Goal: Task Accomplishment & Management: Use online tool/utility

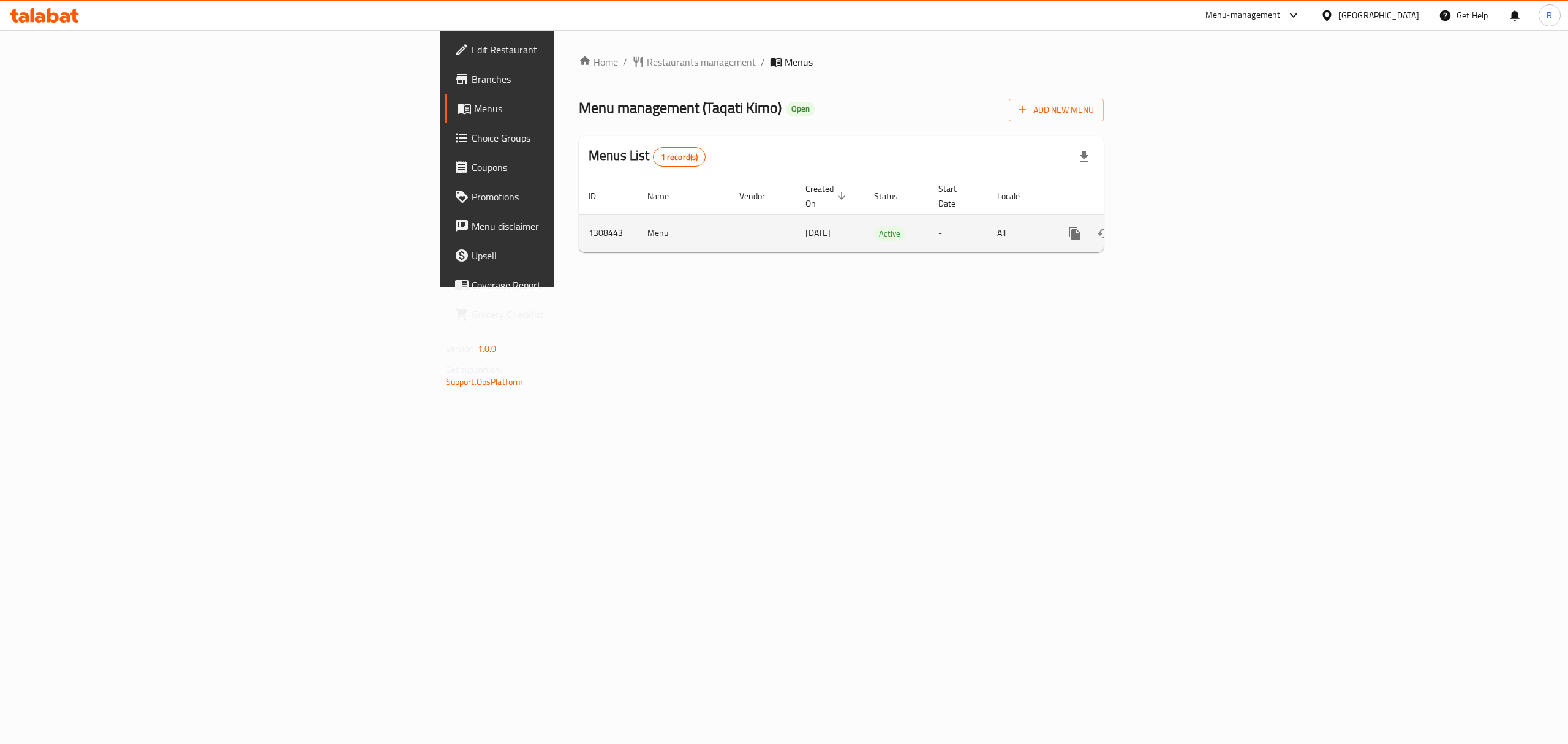
click at [1178, 221] on link "enhanced table" at bounding box center [1163, 233] width 30 height 30
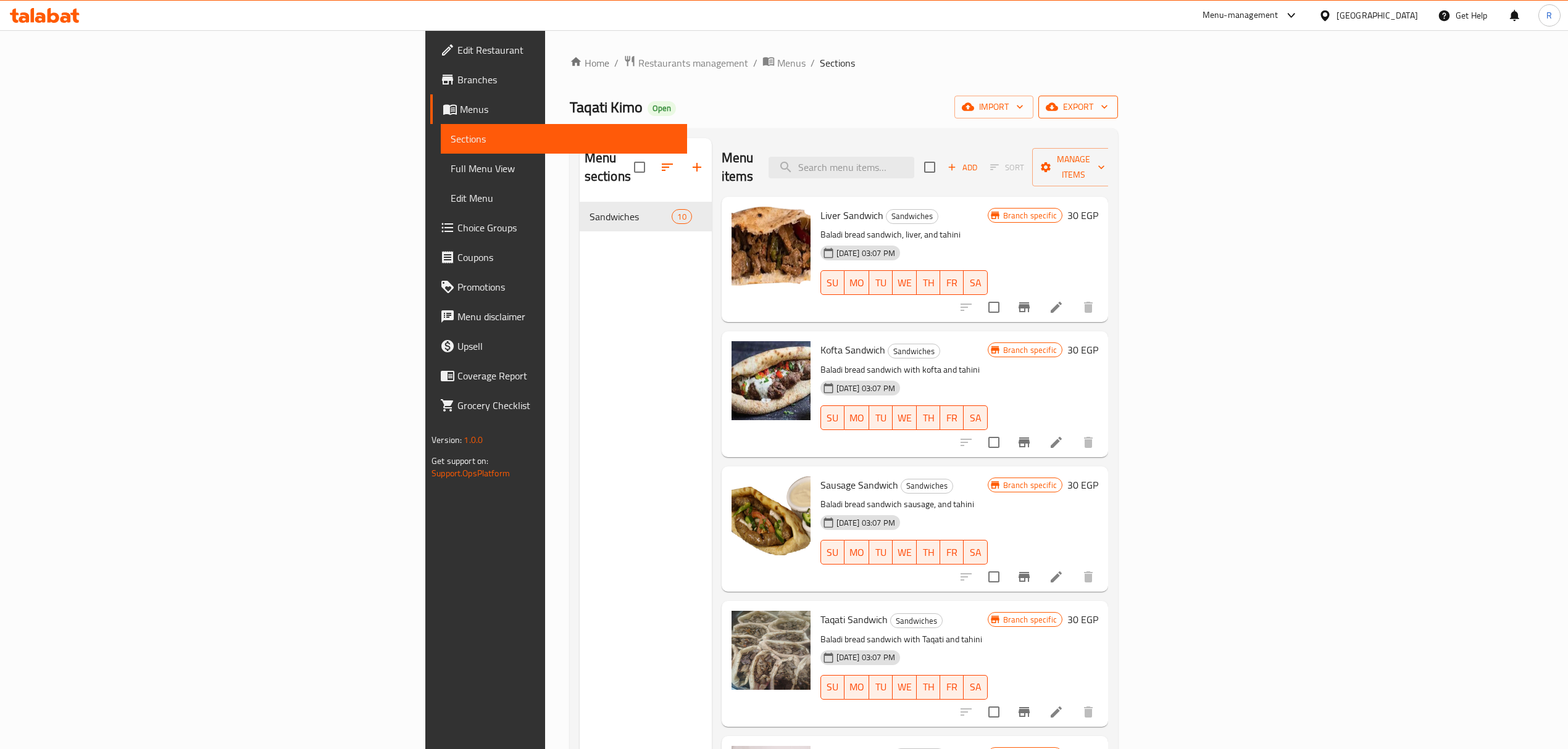
click at [1108, 111] on span "export" at bounding box center [1078, 107] width 60 height 16
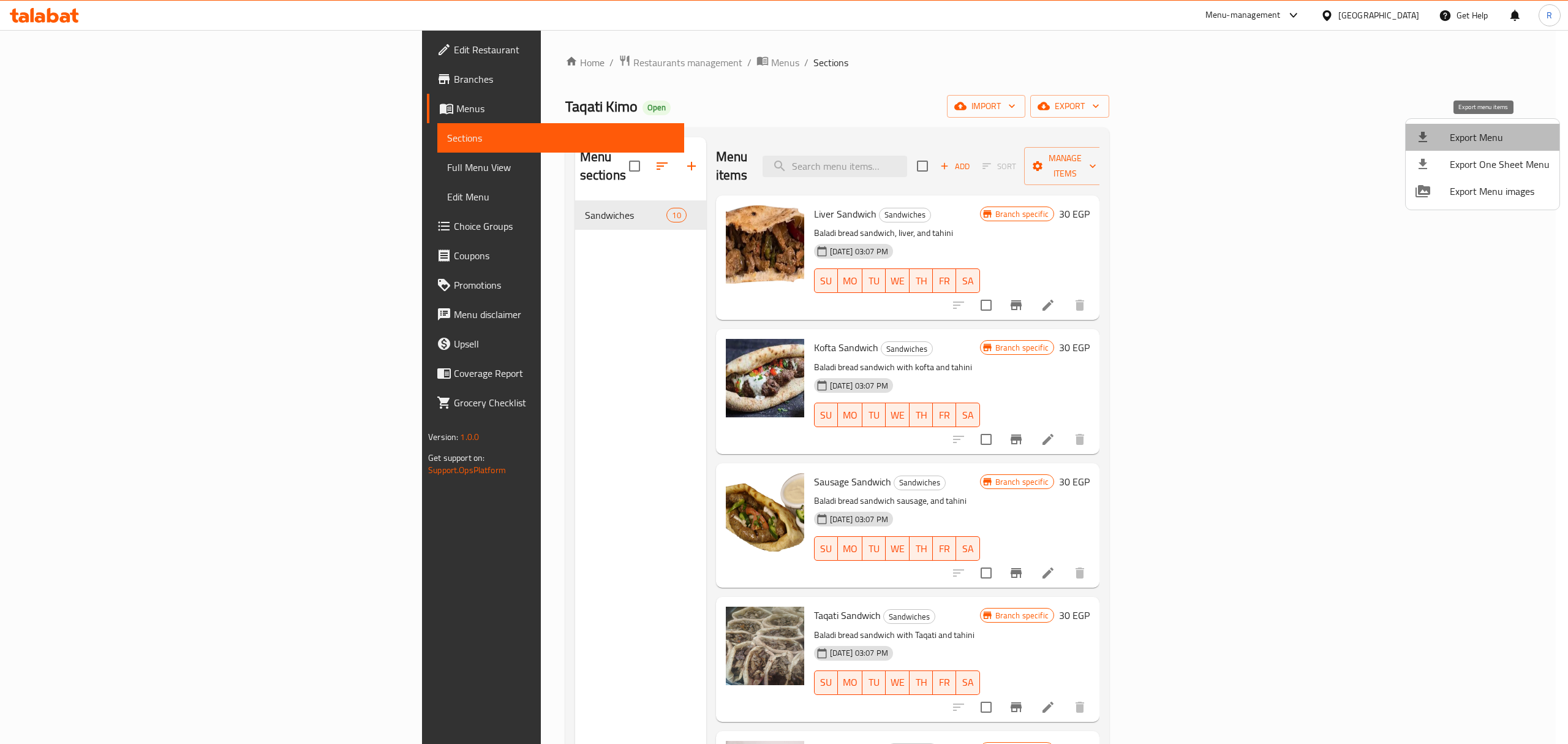
click at [1493, 133] on span "Export Menu" at bounding box center [1499, 137] width 100 height 15
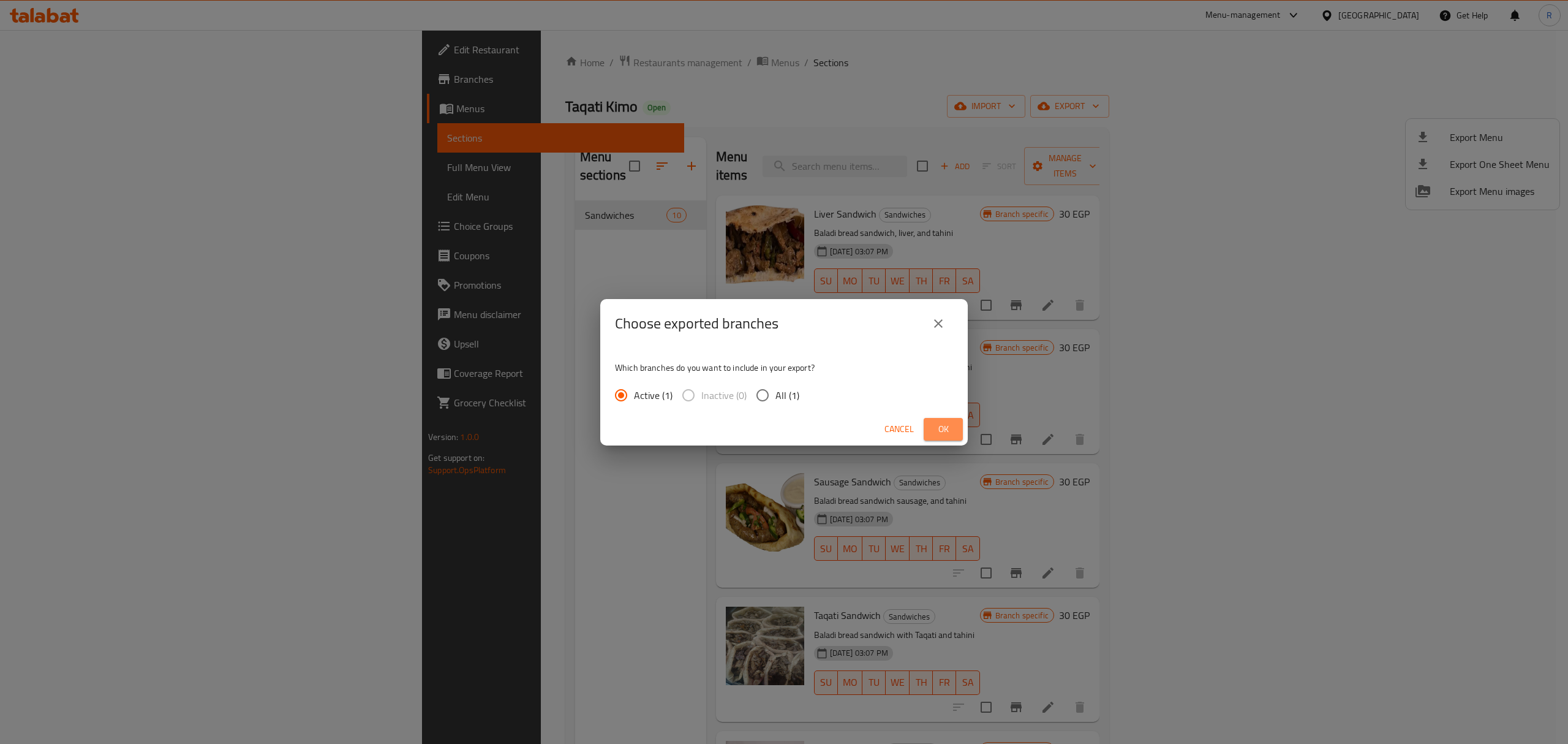
click at [939, 432] on span "Ok" at bounding box center [943, 429] width 19 height 15
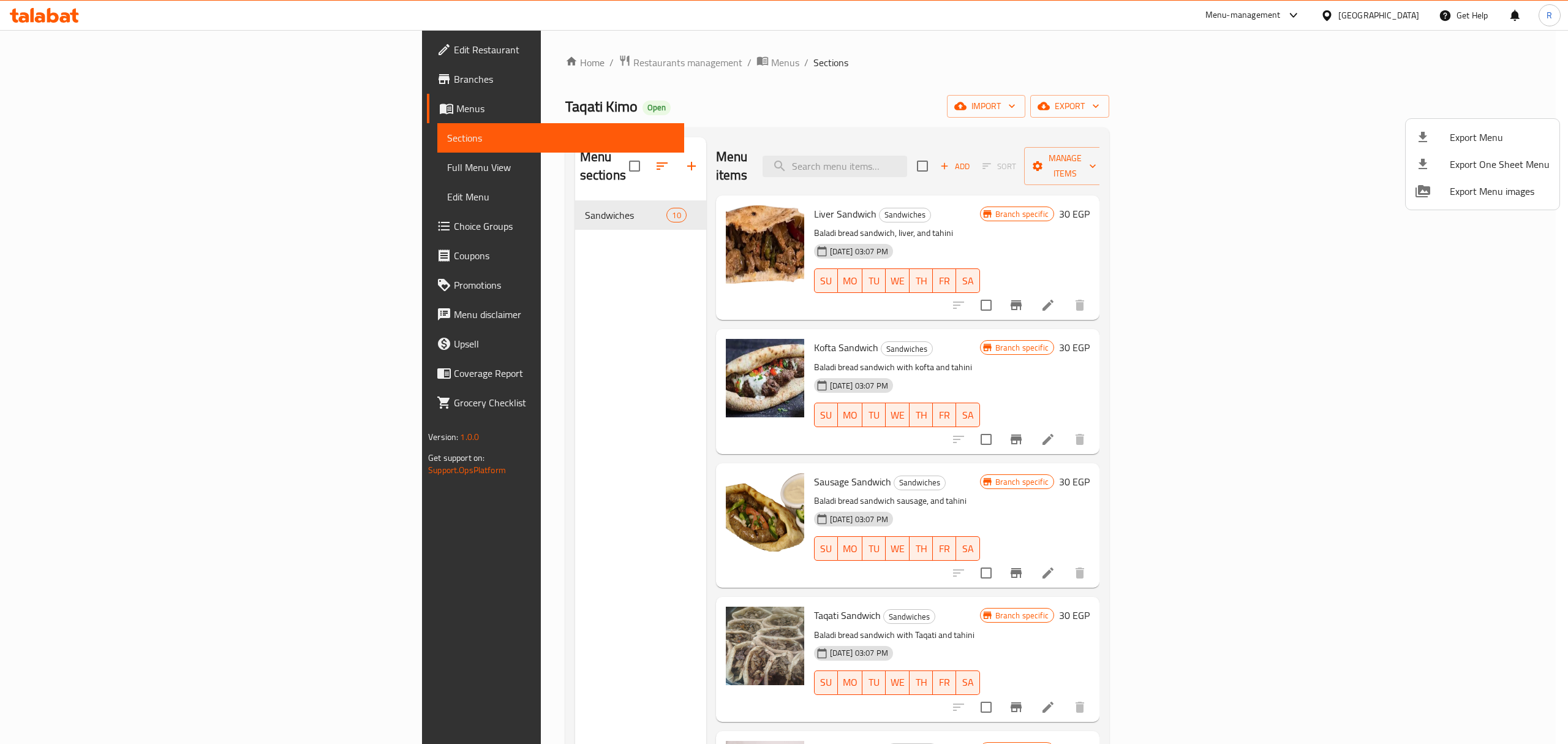
drag, startPoint x: 836, startPoint y: 94, endPoint x: 736, endPoint y: 37, distance: 115.1
click at [838, 94] on div at bounding box center [784, 372] width 1568 height 744
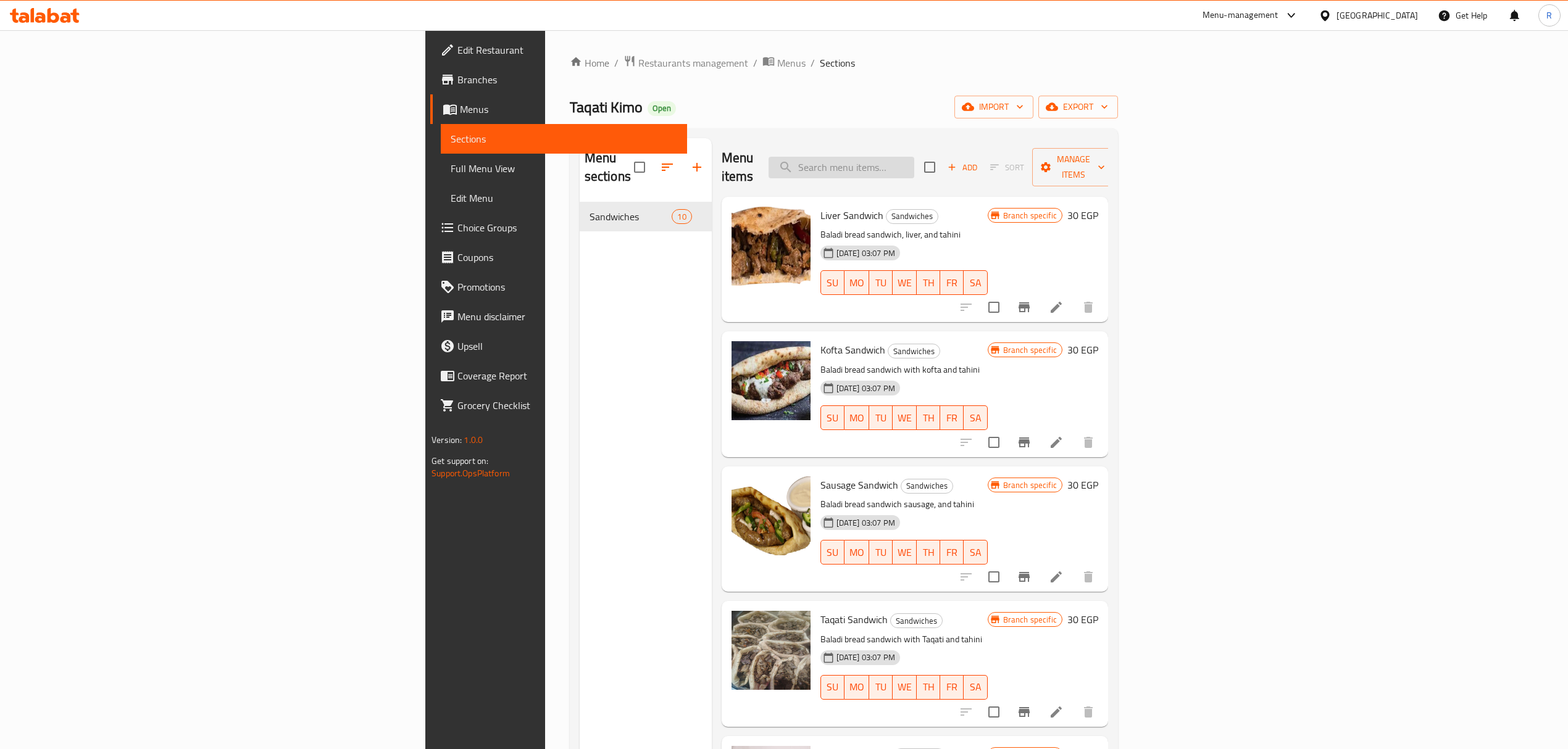
click at [914, 162] on input "search" at bounding box center [841, 167] width 146 height 22
type input "offer"
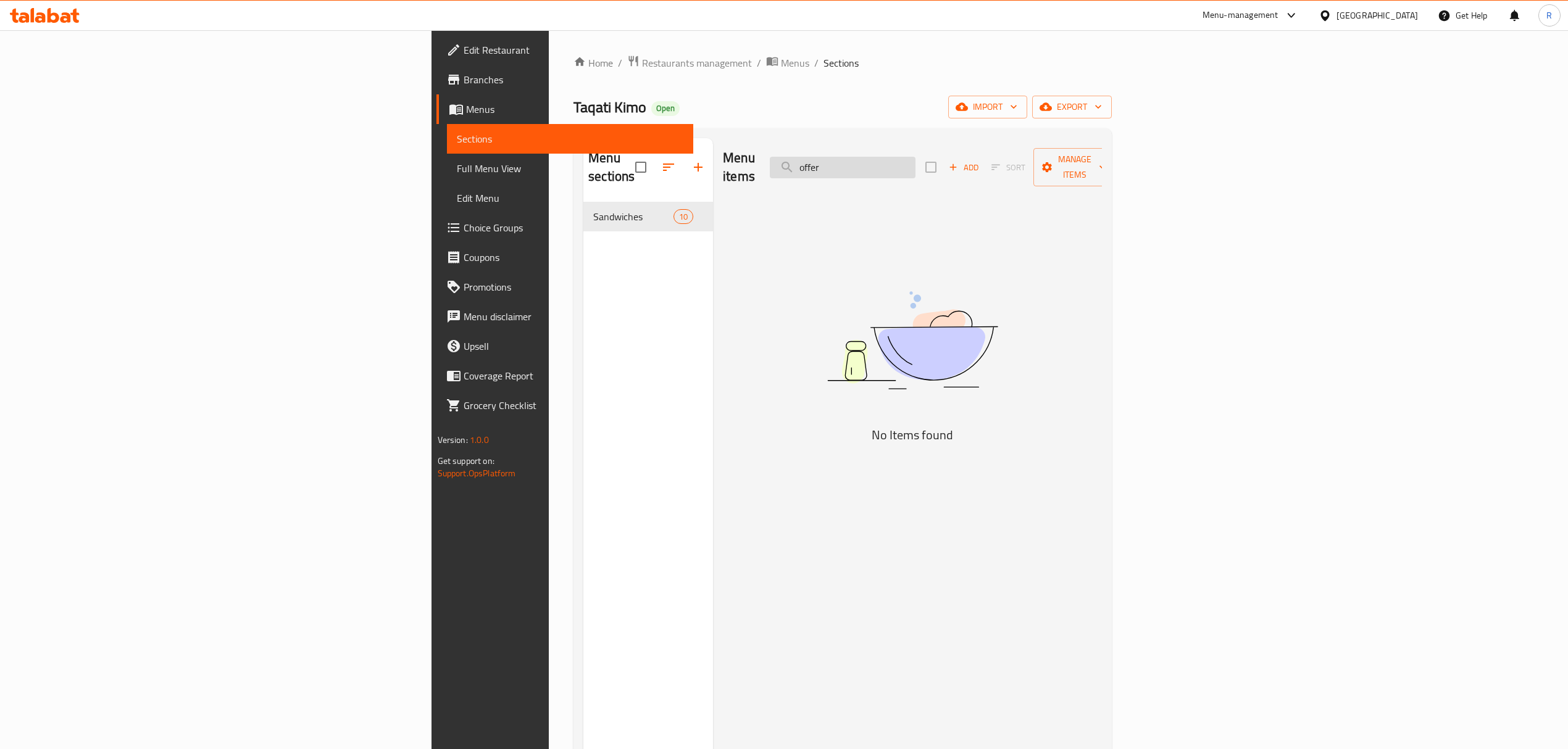
click at [915, 160] on input "offer" at bounding box center [842, 167] width 146 height 22
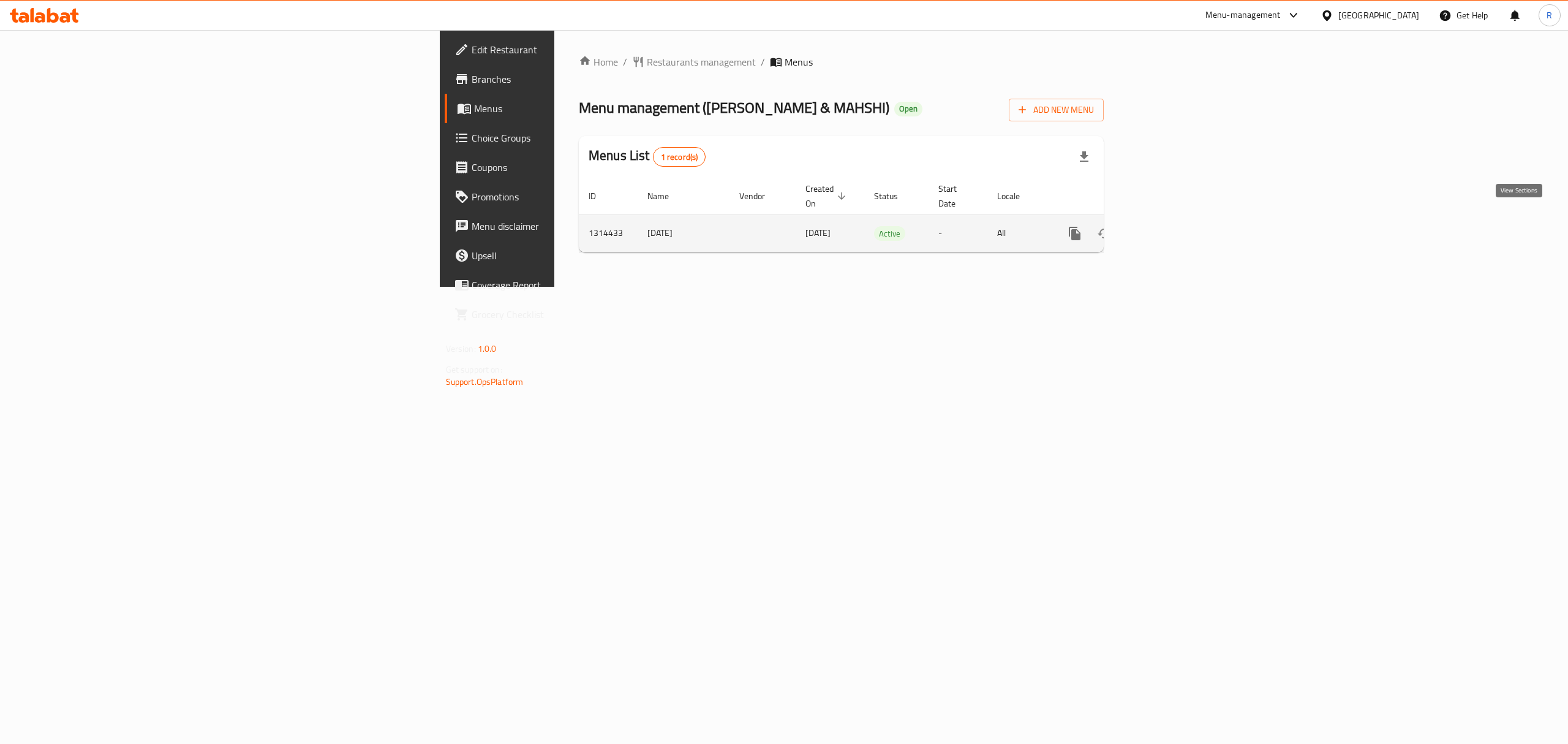
click at [1178, 219] on link "enhanced table" at bounding box center [1163, 233] width 30 height 30
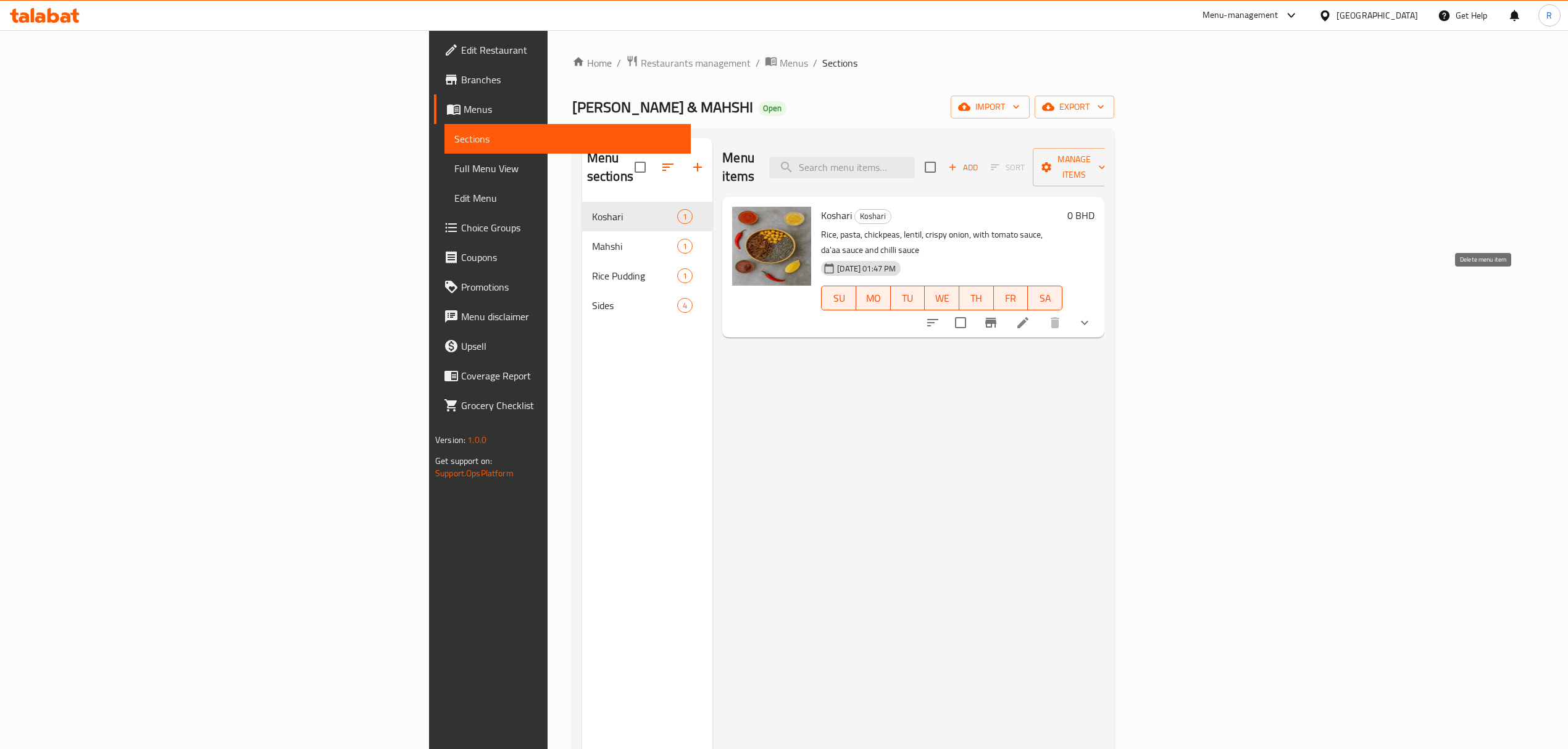
click at [1099, 308] on button "show more" at bounding box center [1085, 323] width 30 height 30
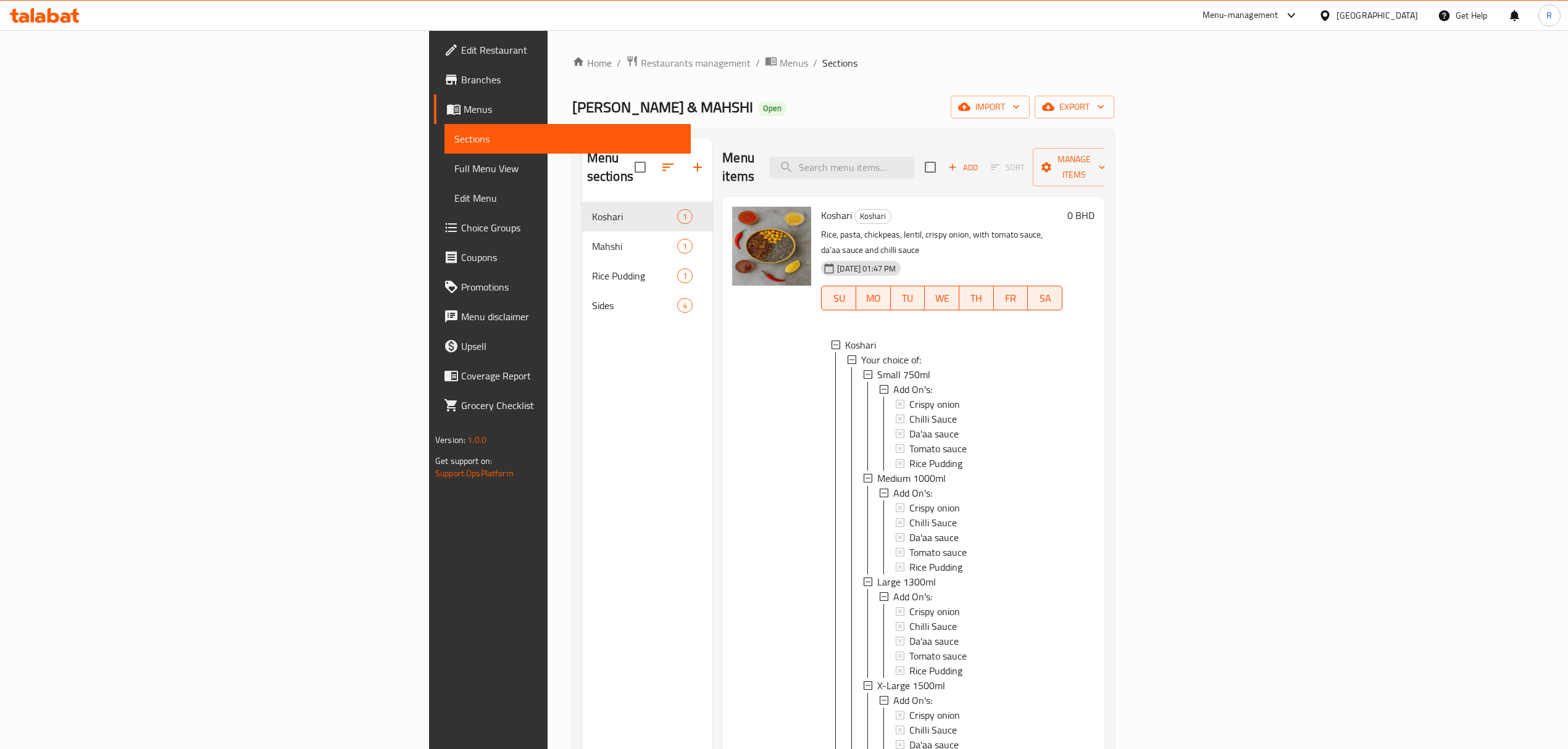
click at [461, 228] on span "Choice Groups" at bounding box center [571, 228] width 220 height 15
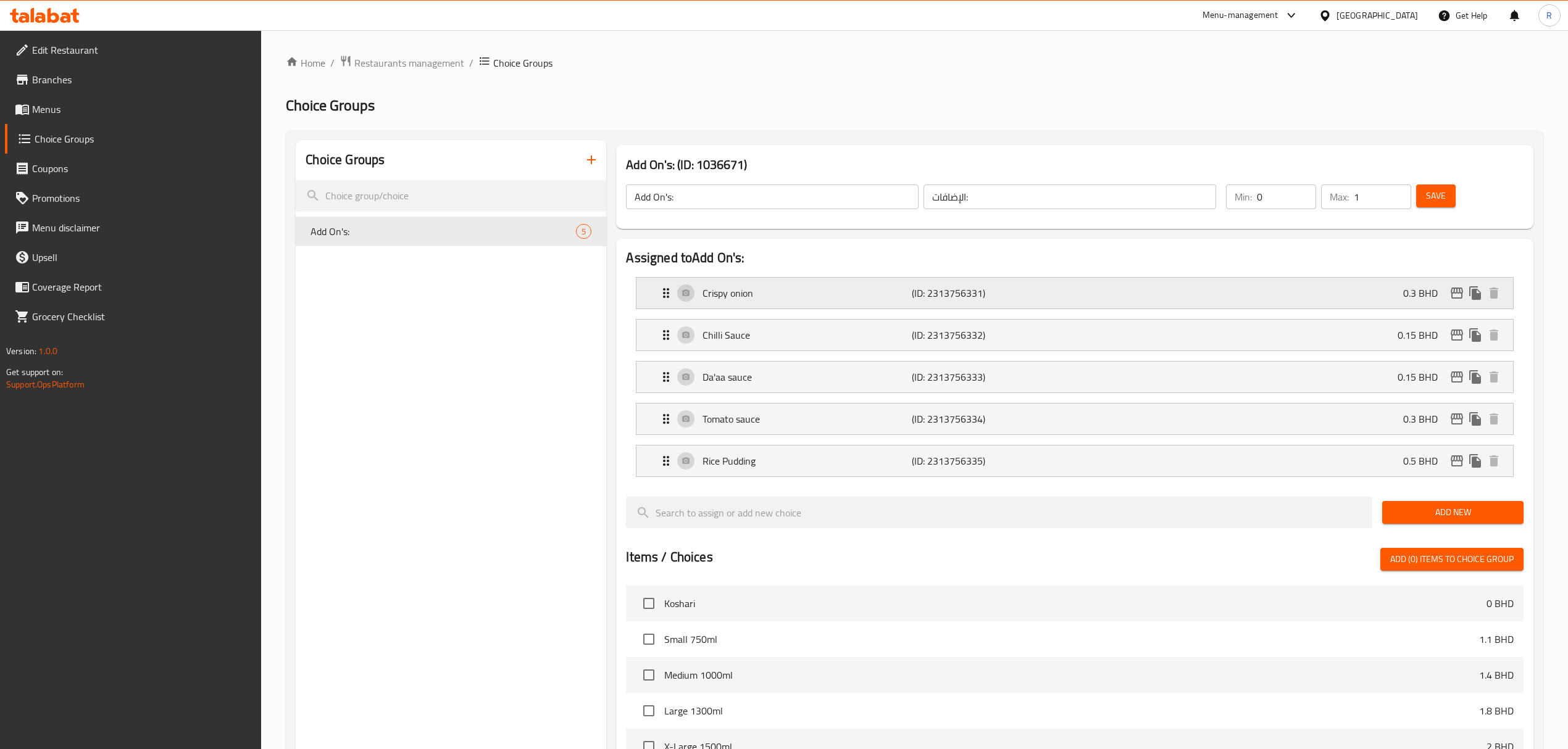
click at [788, 290] on p "Crispy onion" at bounding box center [807, 293] width 209 height 15
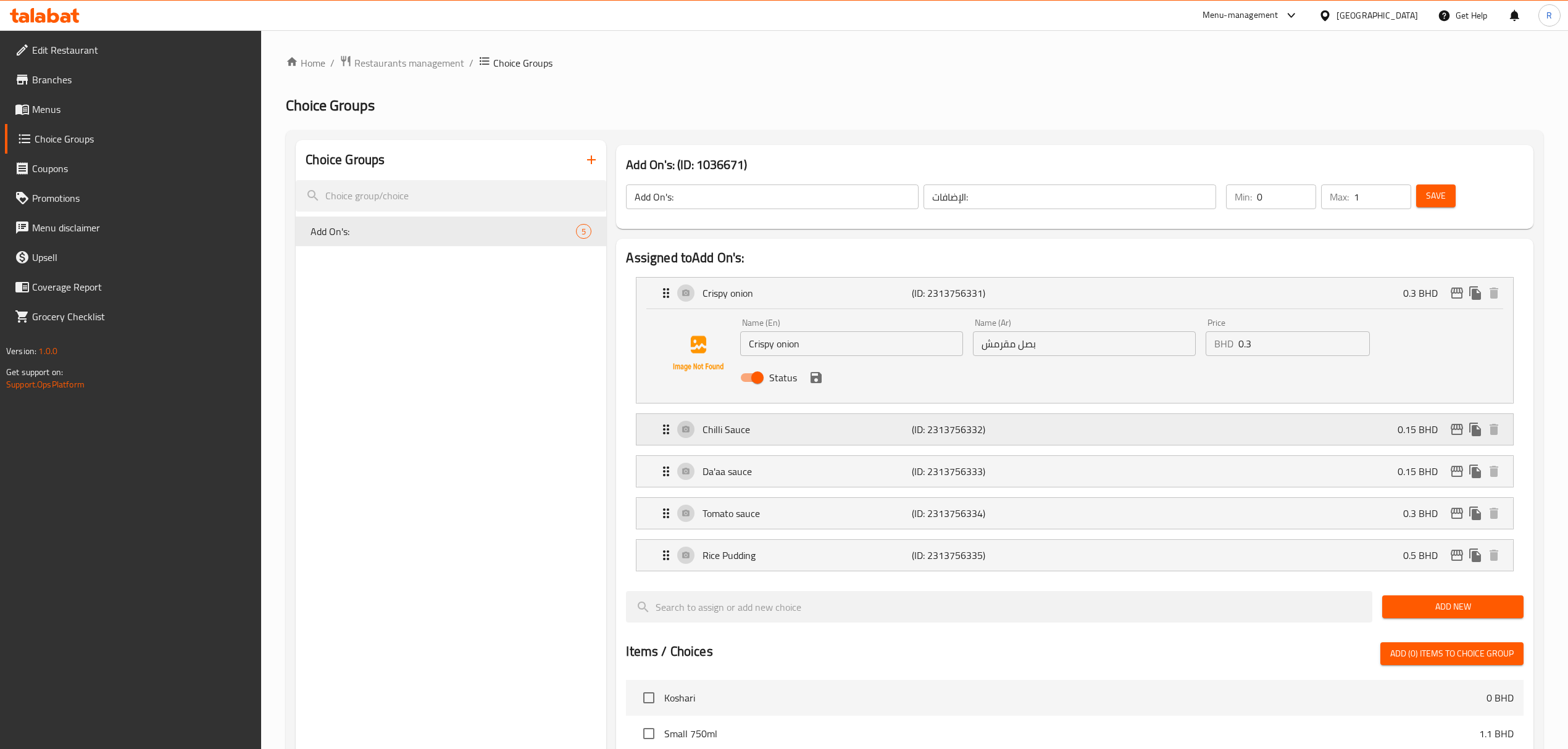
click at [884, 425] on p "Chilli Sauce" at bounding box center [807, 429] width 209 height 15
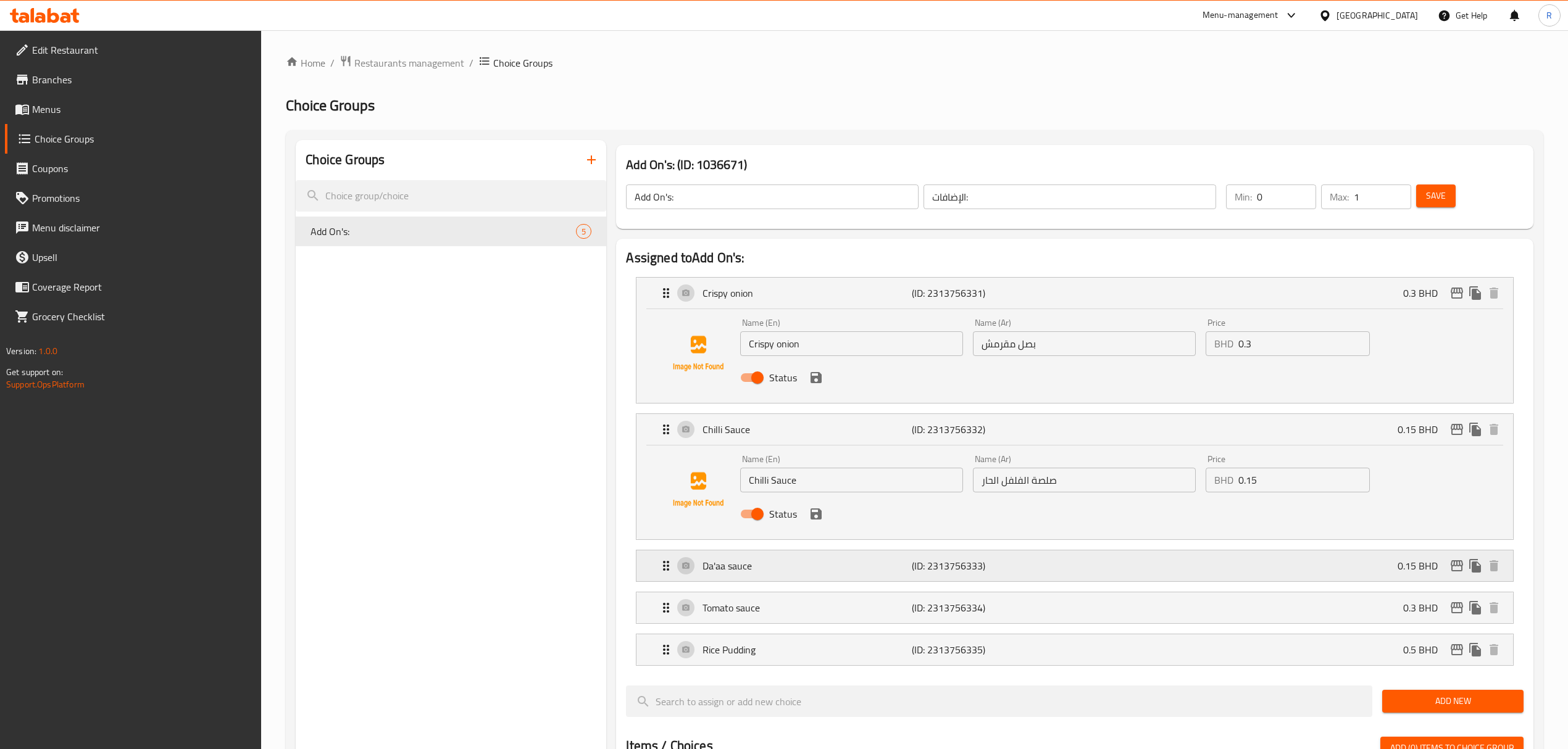
click at [918, 571] on p "(ID: 2313756333)" at bounding box center [981, 565] width 140 height 15
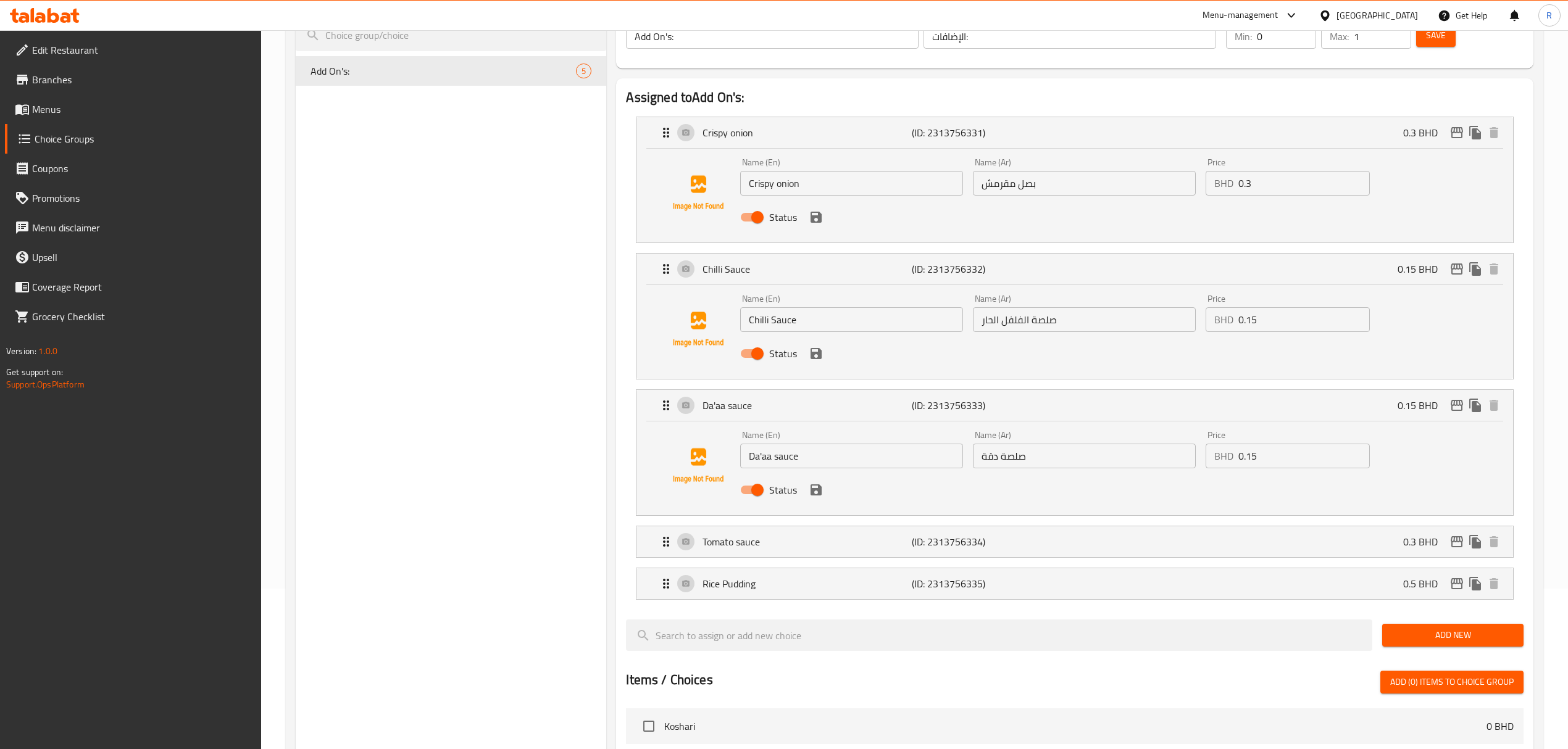
scroll to position [164, 0]
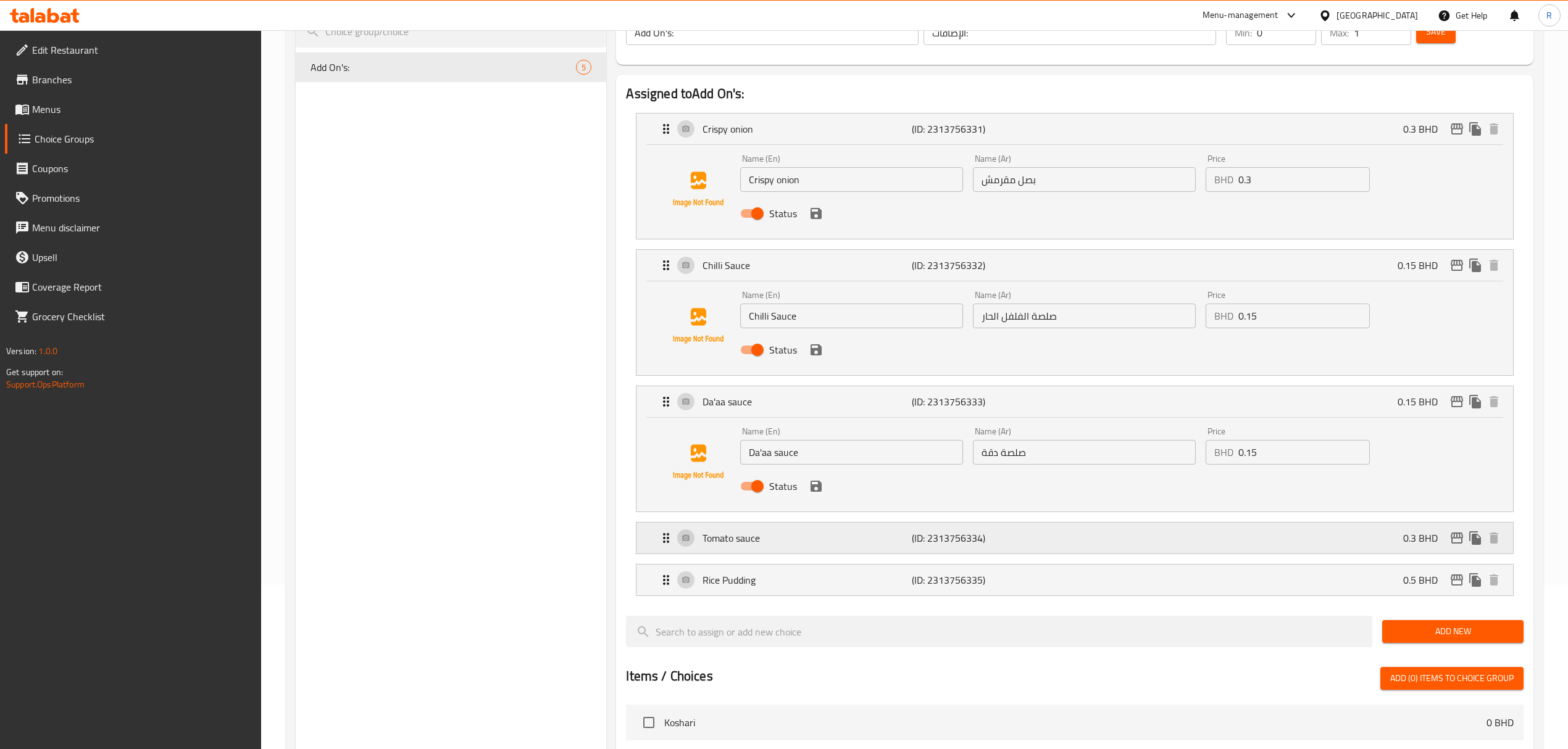
click at [914, 534] on p "(ID: 2313756334)" at bounding box center [981, 538] width 140 height 15
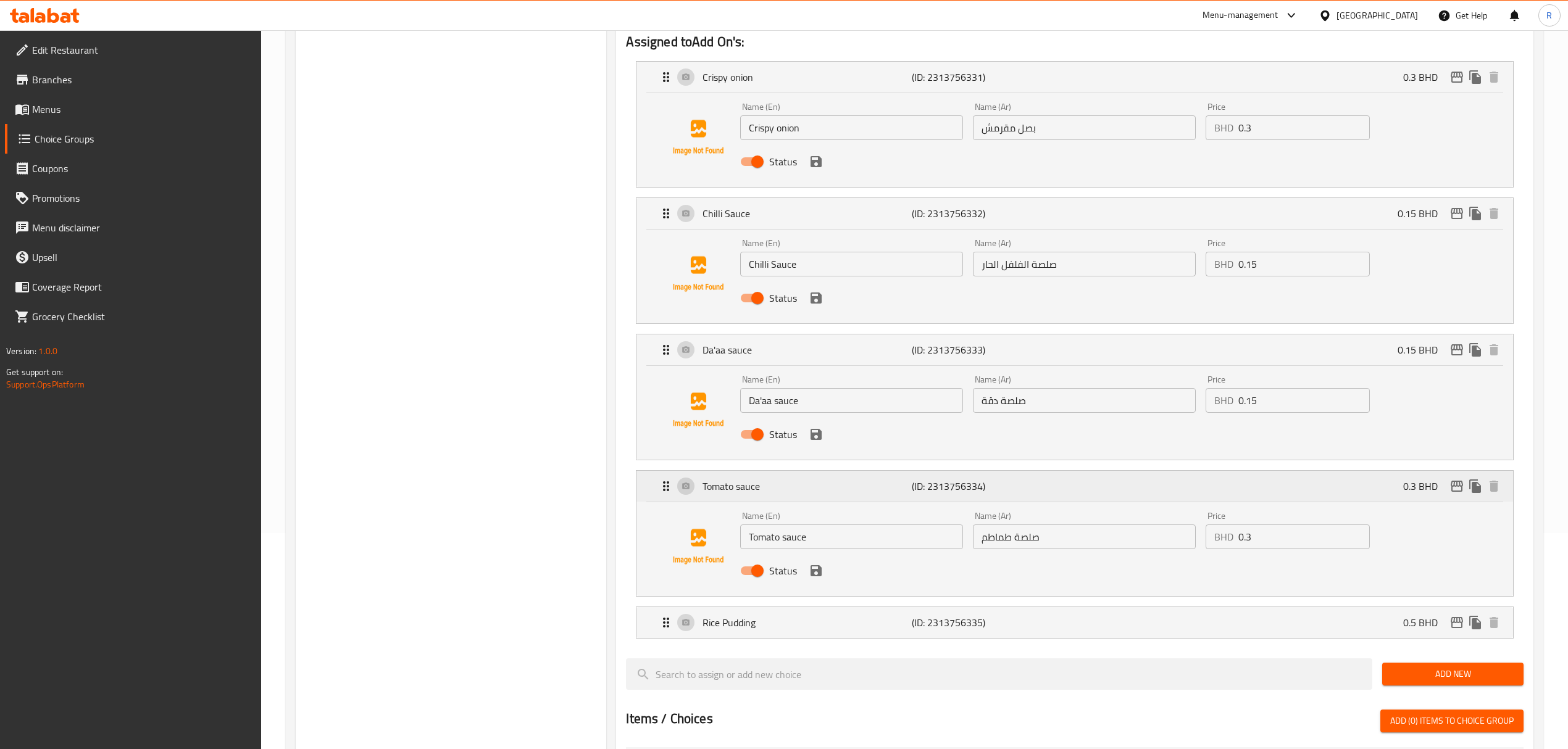
scroll to position [411, 0]
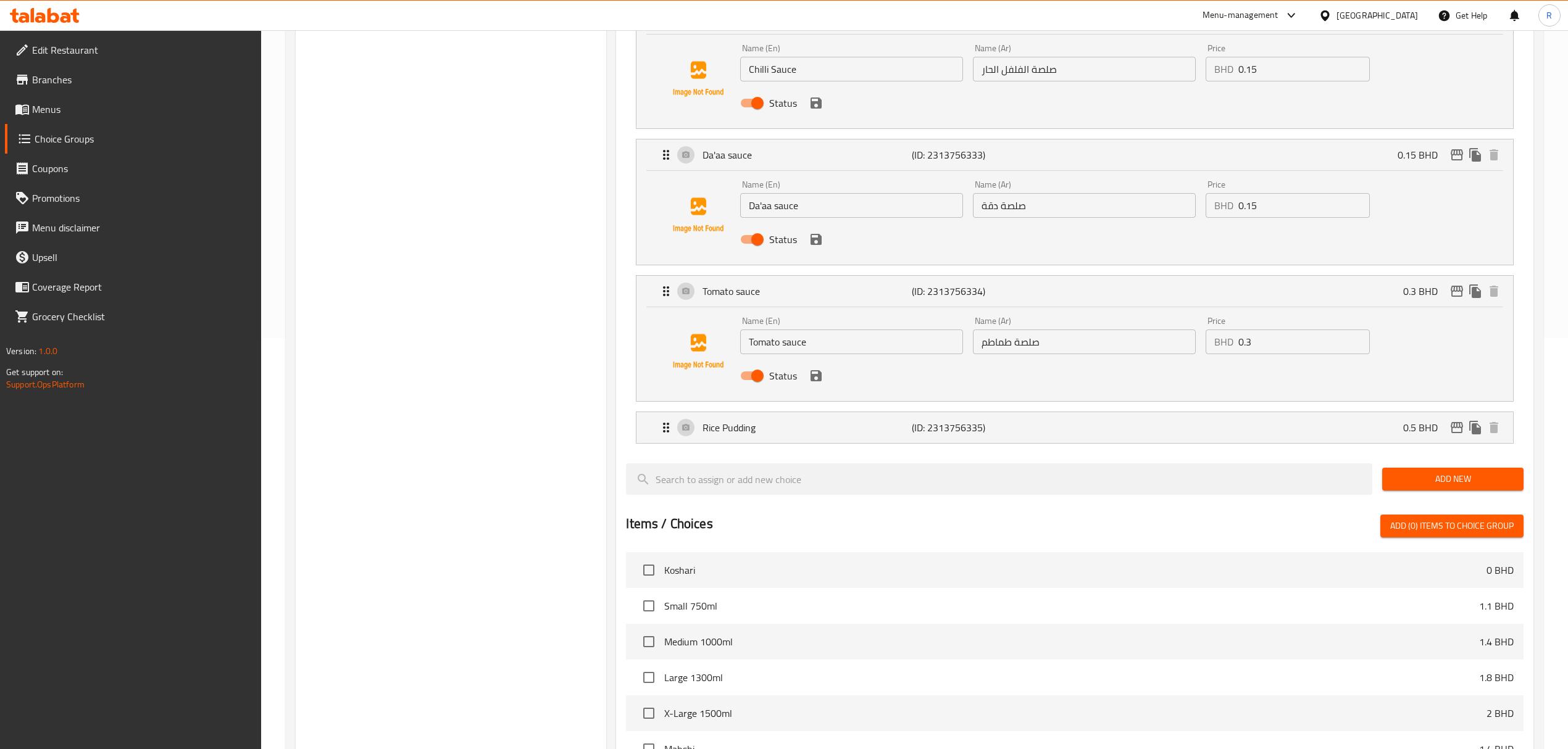
click at [937, 444] on div "Rice Pudding (ID: 2313756335) 0.5 BHD Name (En) Rice Pudding Name (En) Name (Ar…" at bounding box center [1074, 427] width 877 height 32
click at [946, 420] on p "(ID: 2313756335)" at bounding box center [981, 427] width 140 height 15
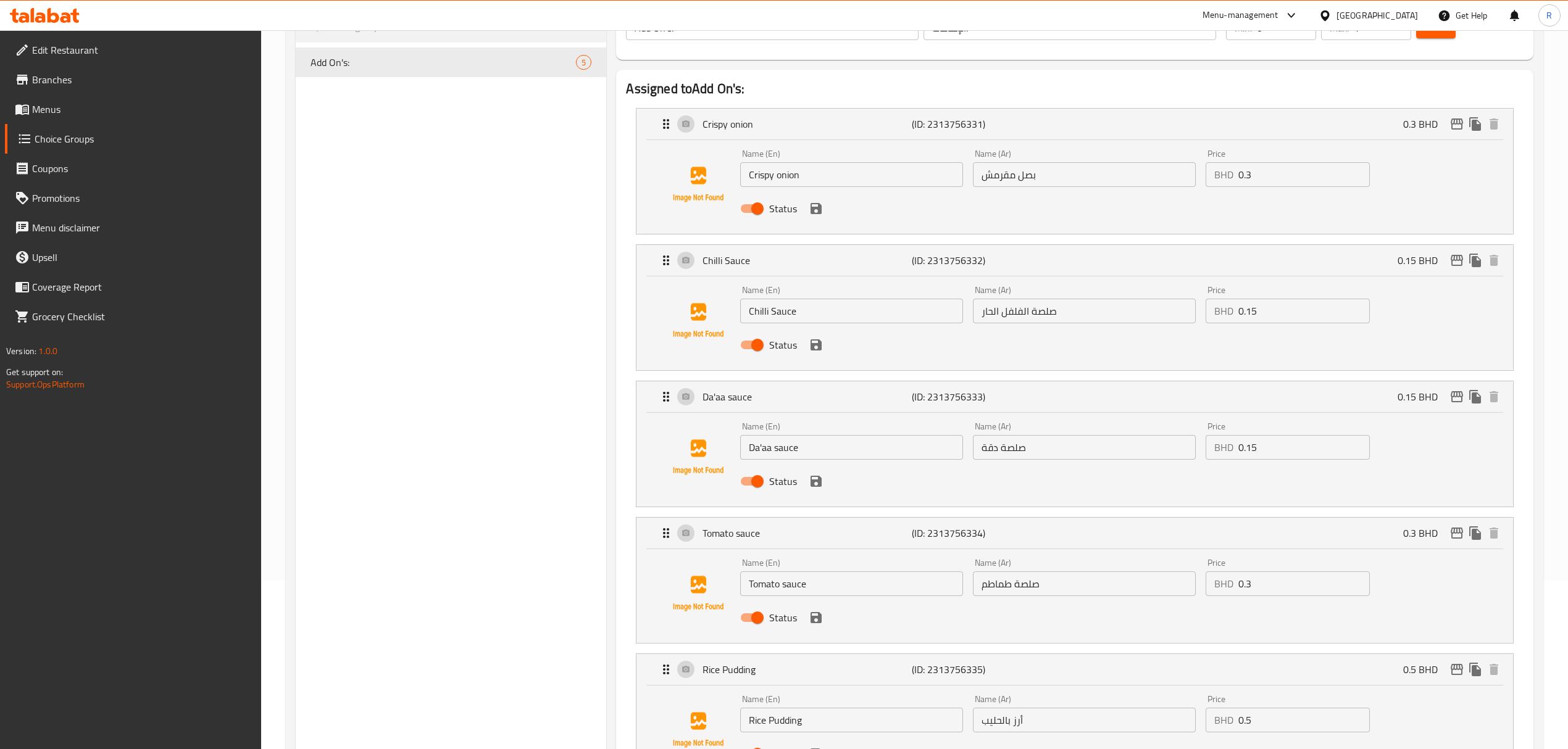
scroll to position [0, 0]
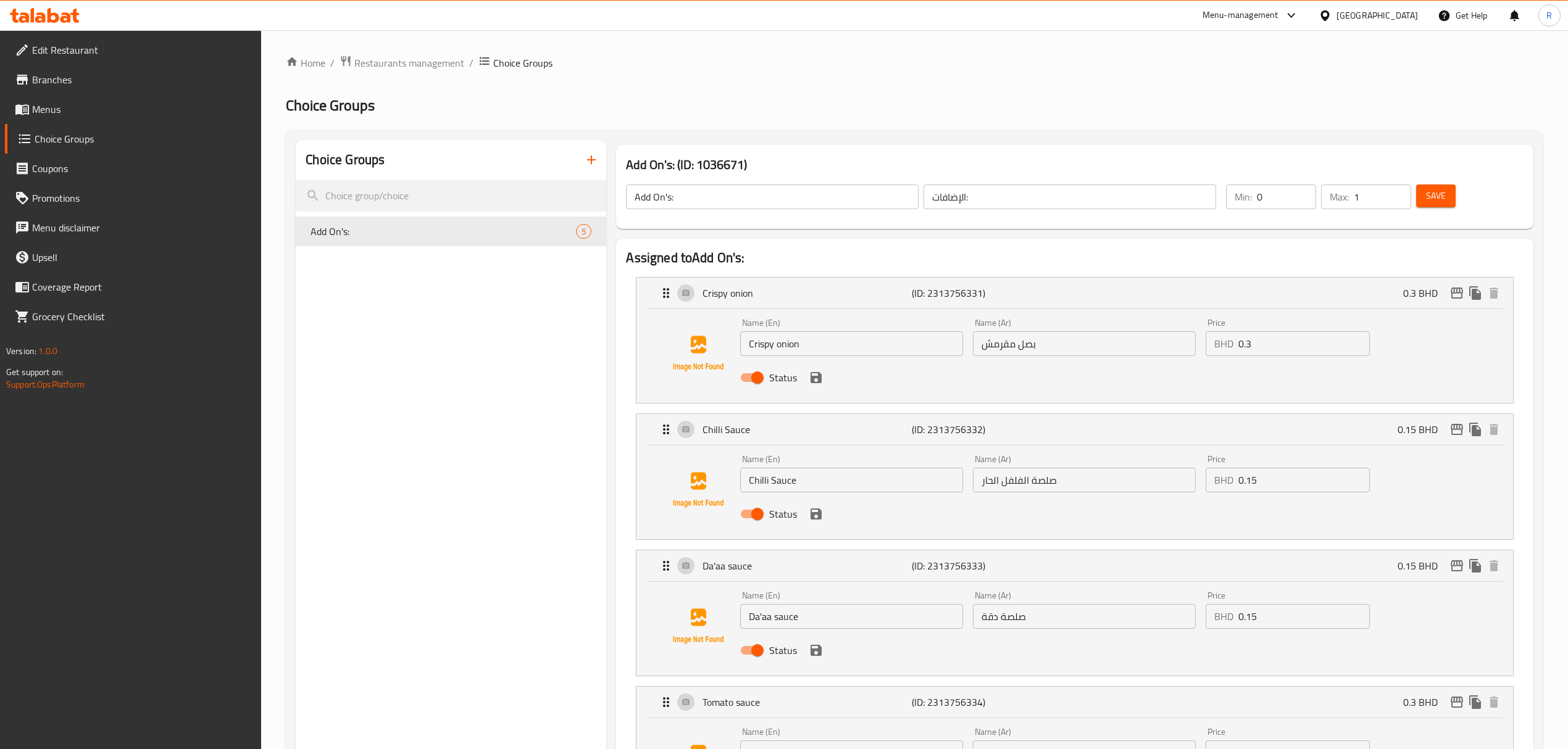
click at [94, 121] on link "Menus" at bounding box center [133, 109] width 257 height 30
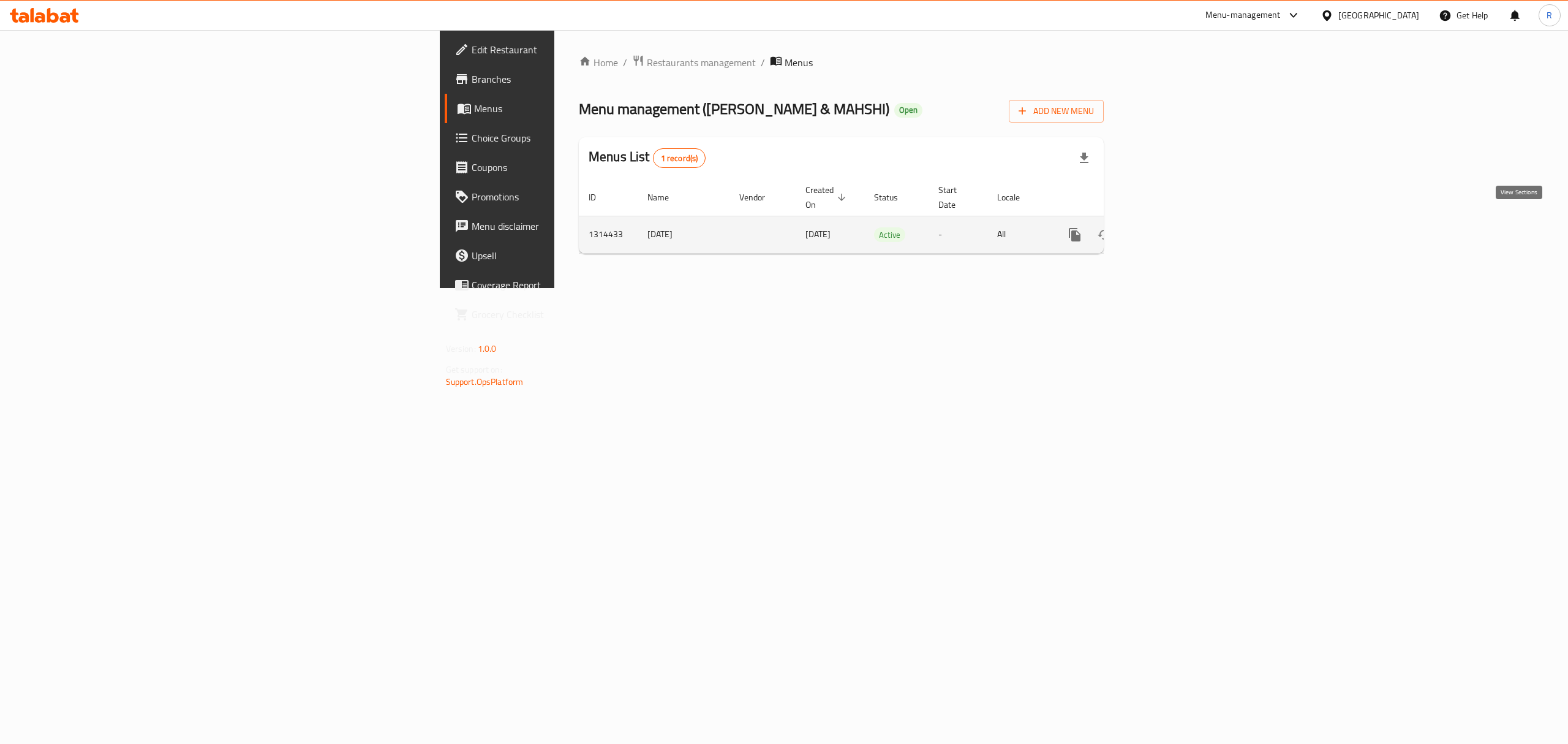
click at [1178, 220] on link "enhanced table" at bounding box center [1163, 235] width 30 height 30
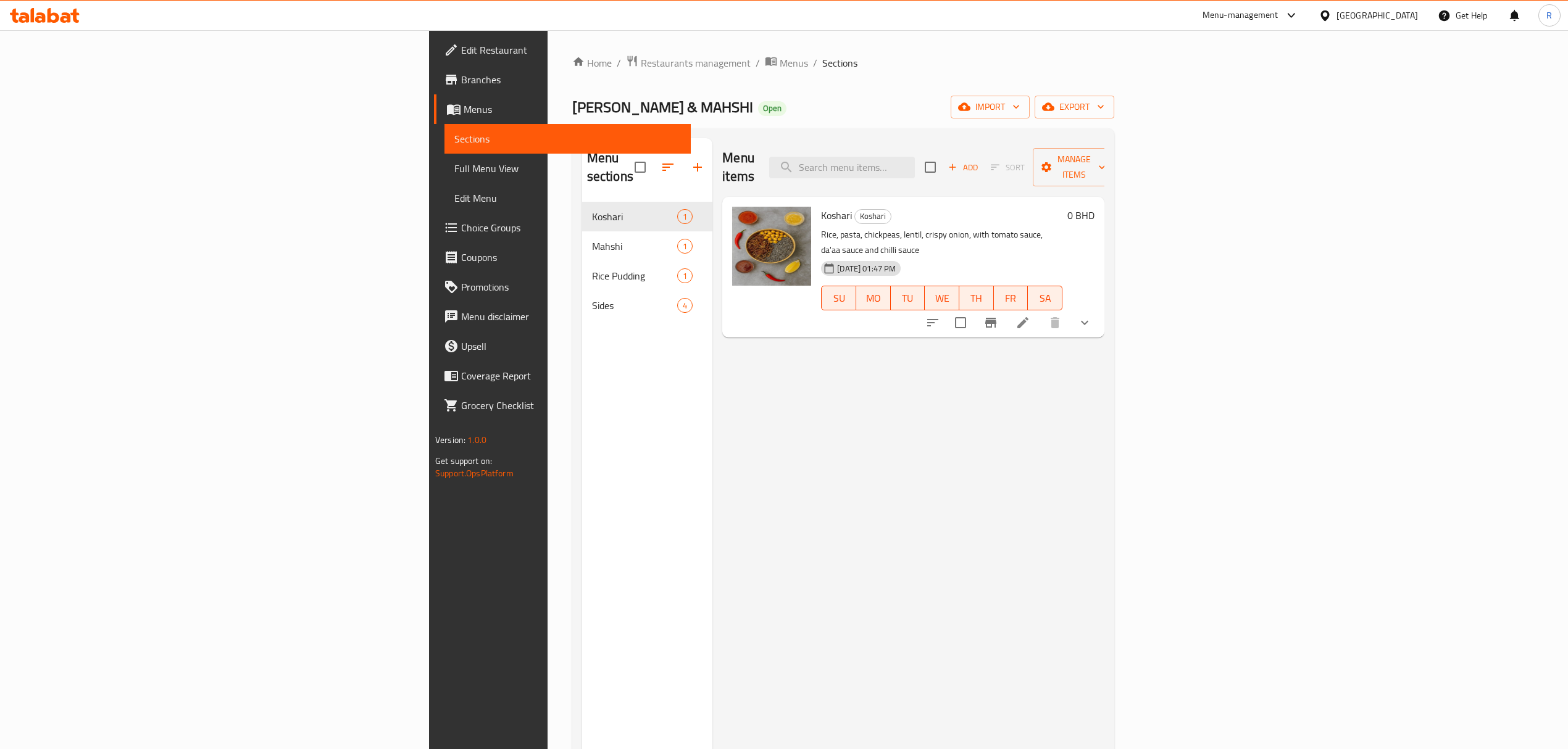
click at [821, 206] on span "Koshari" at bounding box center [837, 215] width 31 height 18
copy h6 "Koshari"
click at [454, 176] on span "Full Menu View" at bounding box center [567, 169] width 226 height 15
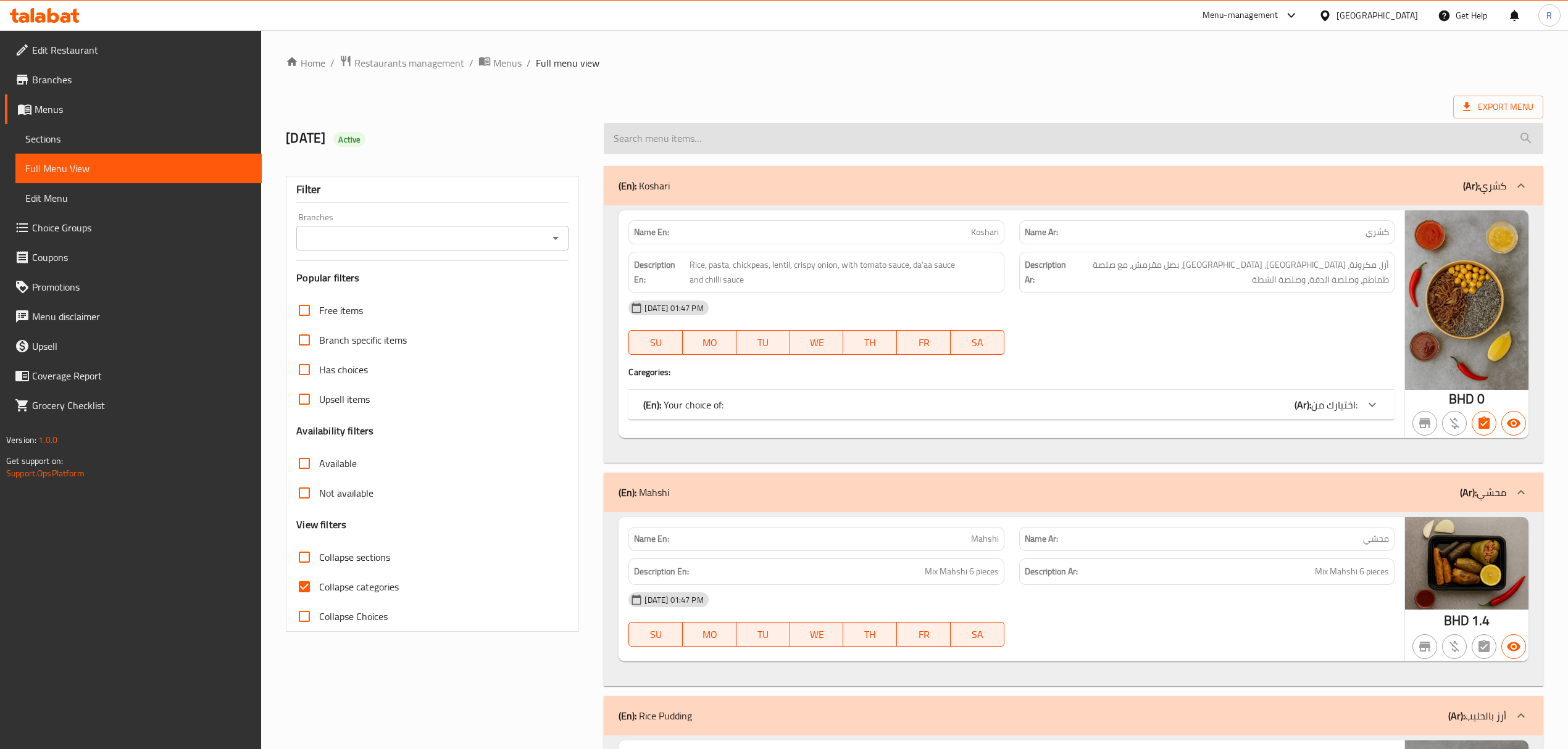
click at [1021, 153] on input "search" at bounding box center [1073, 138] width 939 height 31
paste input "Koshari"
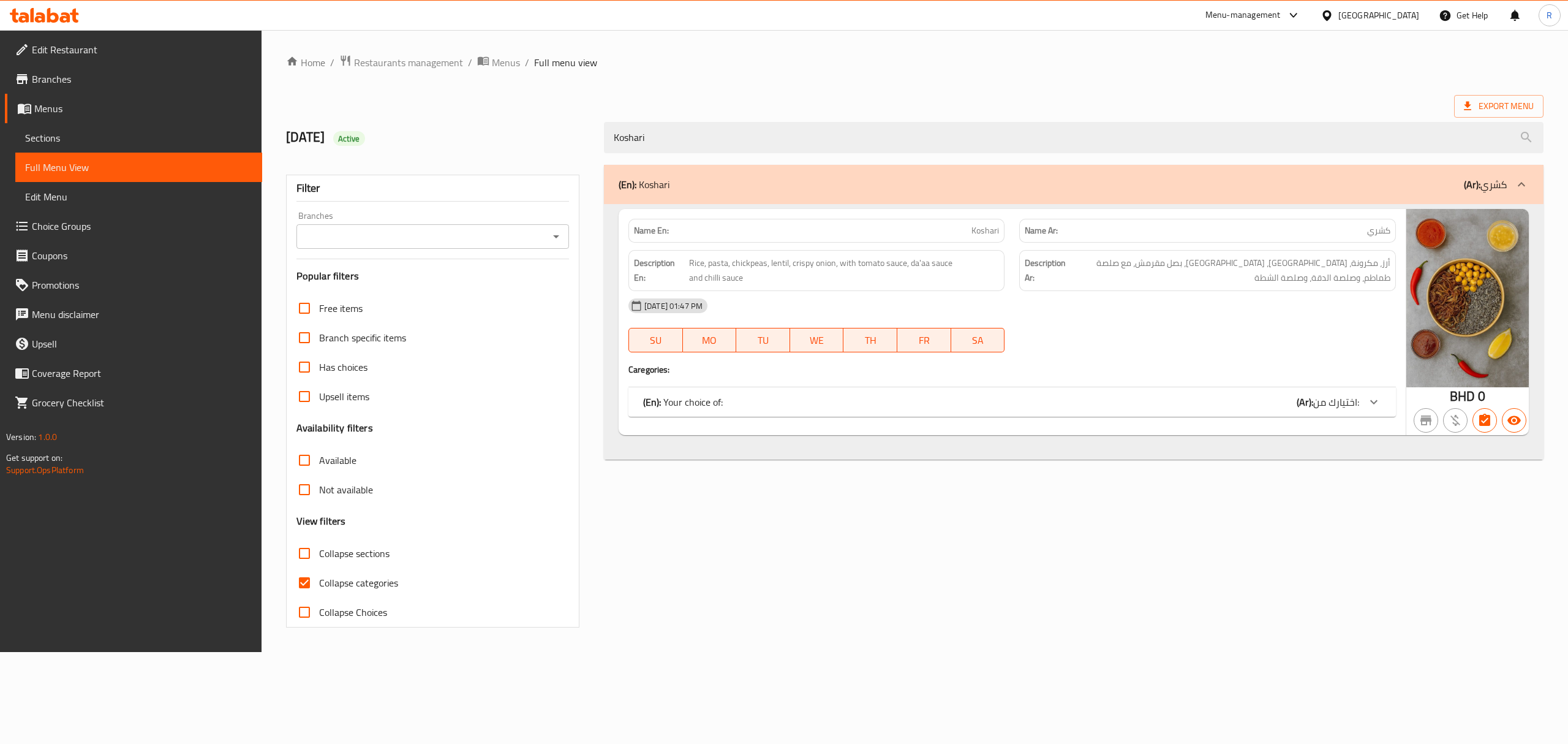
type input "Koshari"
click at [974, 400] on div "(En): Your choice of: (Ar): اختيارك من:" at bounding box center [1001, 402] width 716 height 15
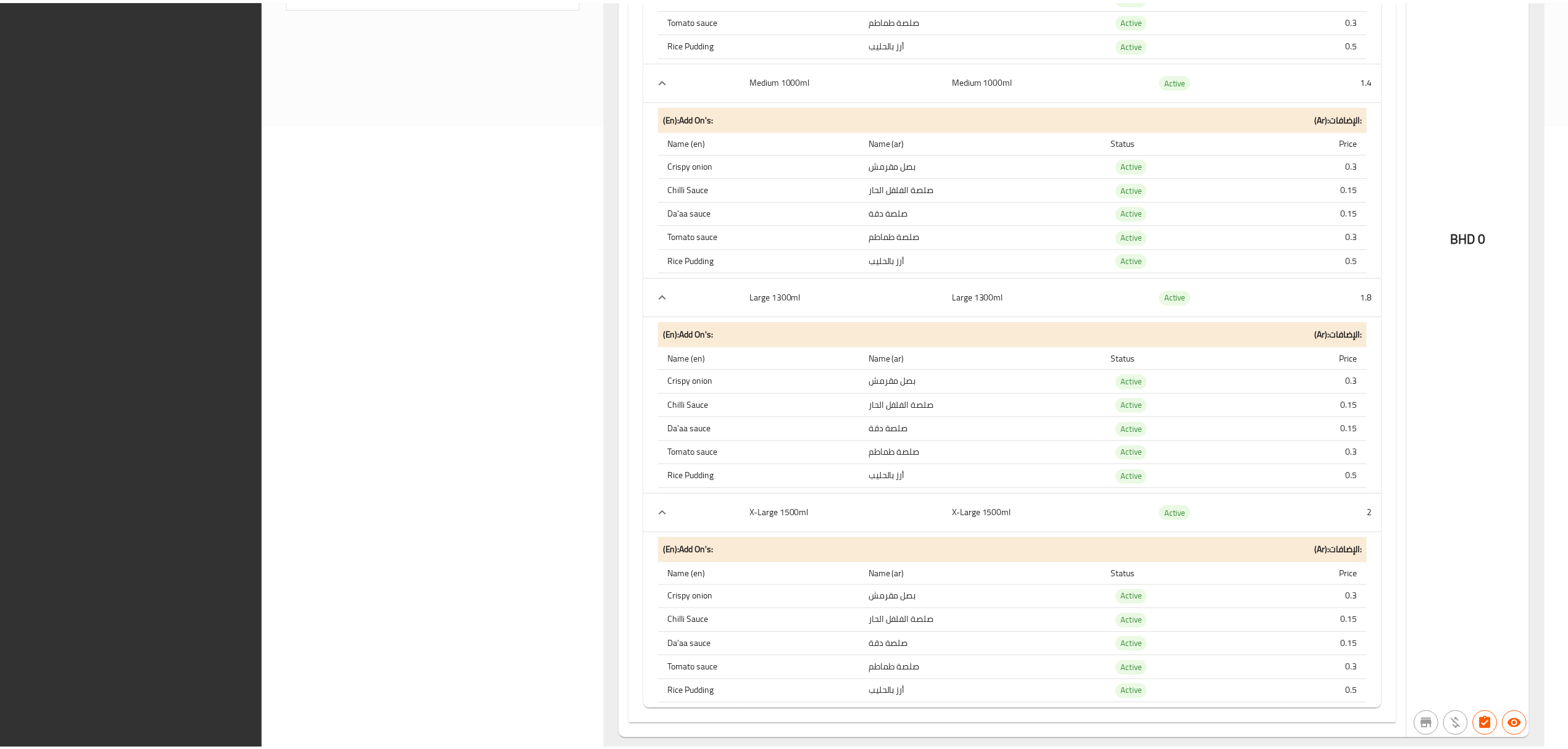
scroll to position [676, 0]
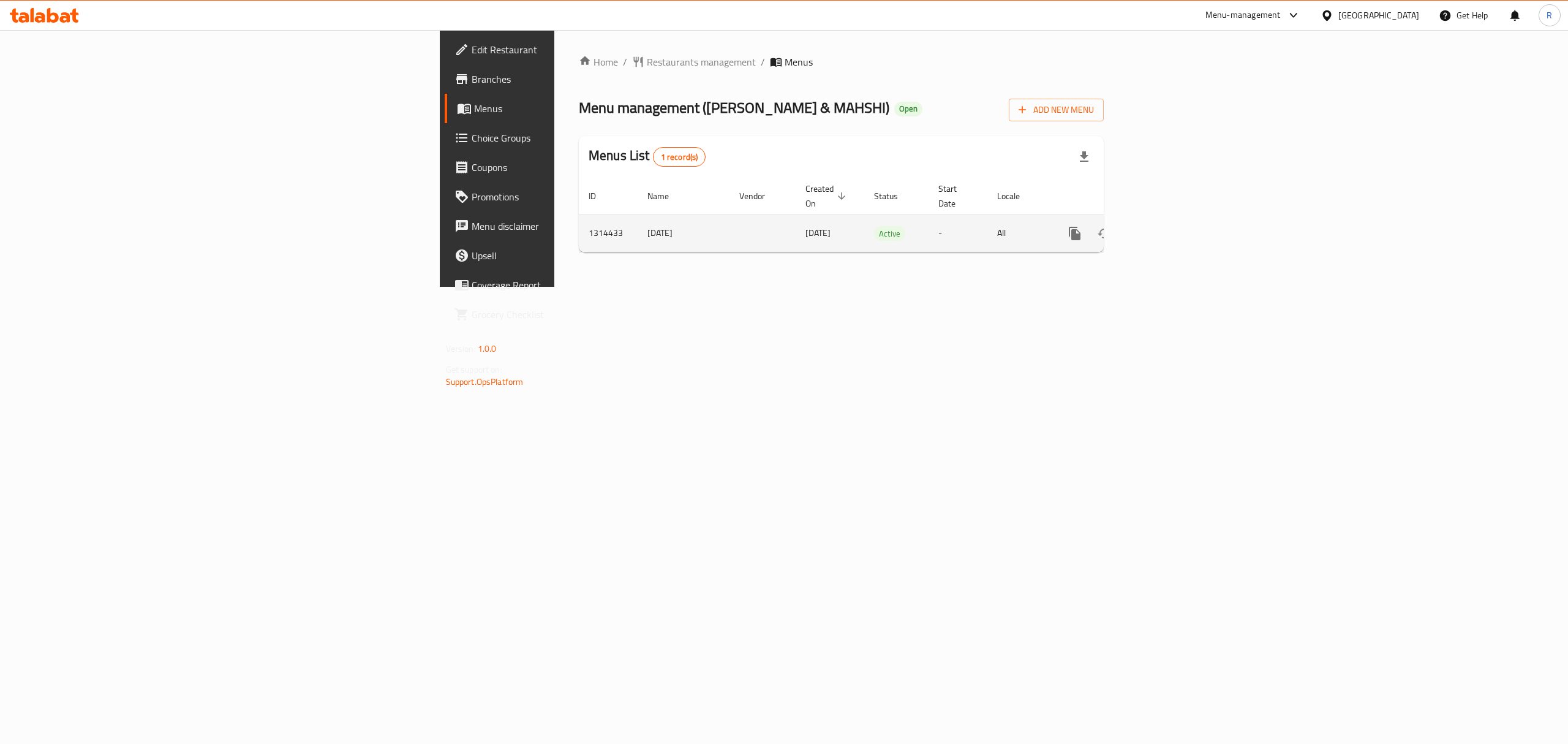
click at [1171, 228] on icon "enhanced table" at bounding box center [1163, 233] width 15 height 15
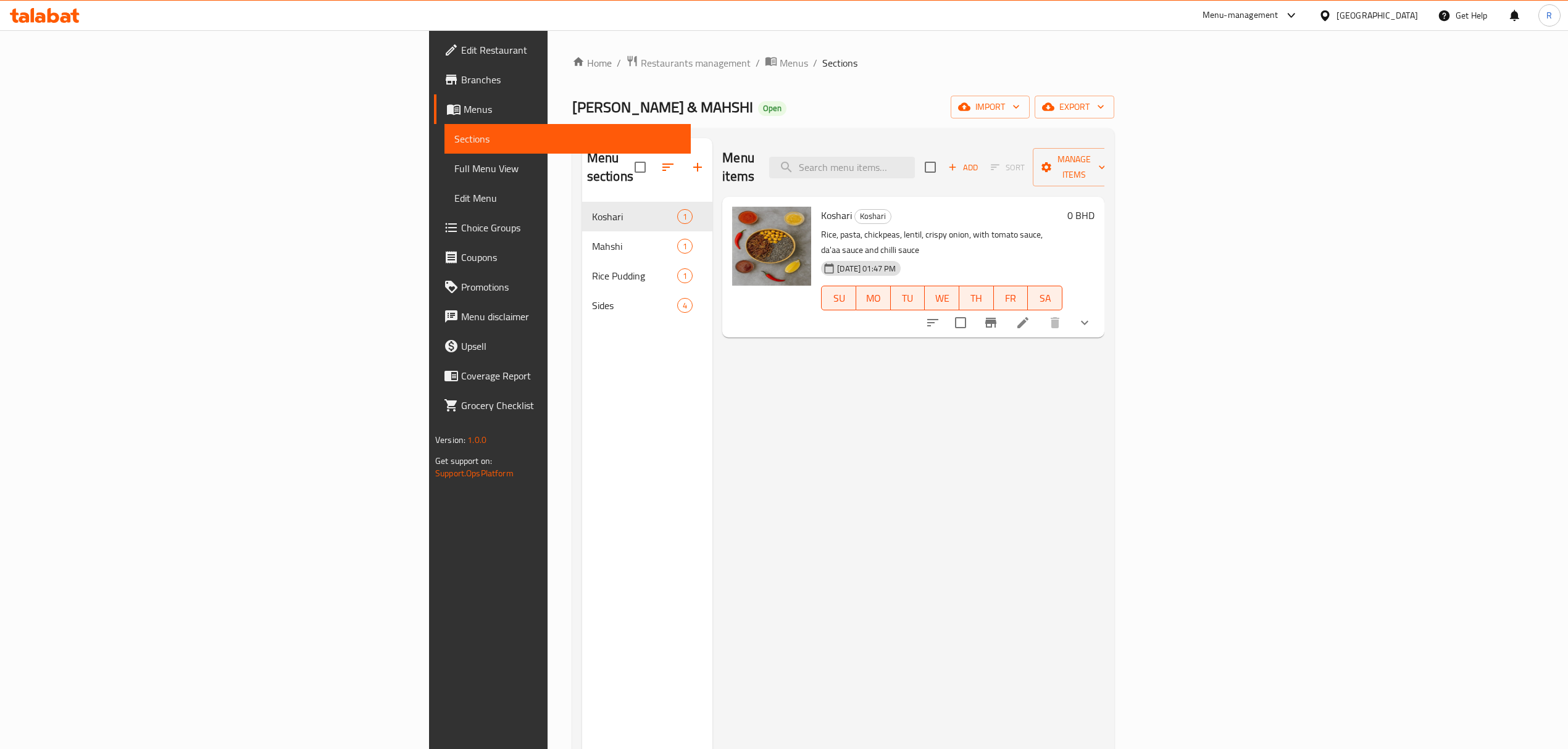
click at [821, 206] on span "Koshari" at bounding box center [837, 215] width 31 height 18
copy h6 "Koshari"
click at [454, 161] on span "Full Menu View" at bounding box center [567, 169] width 226 height 15
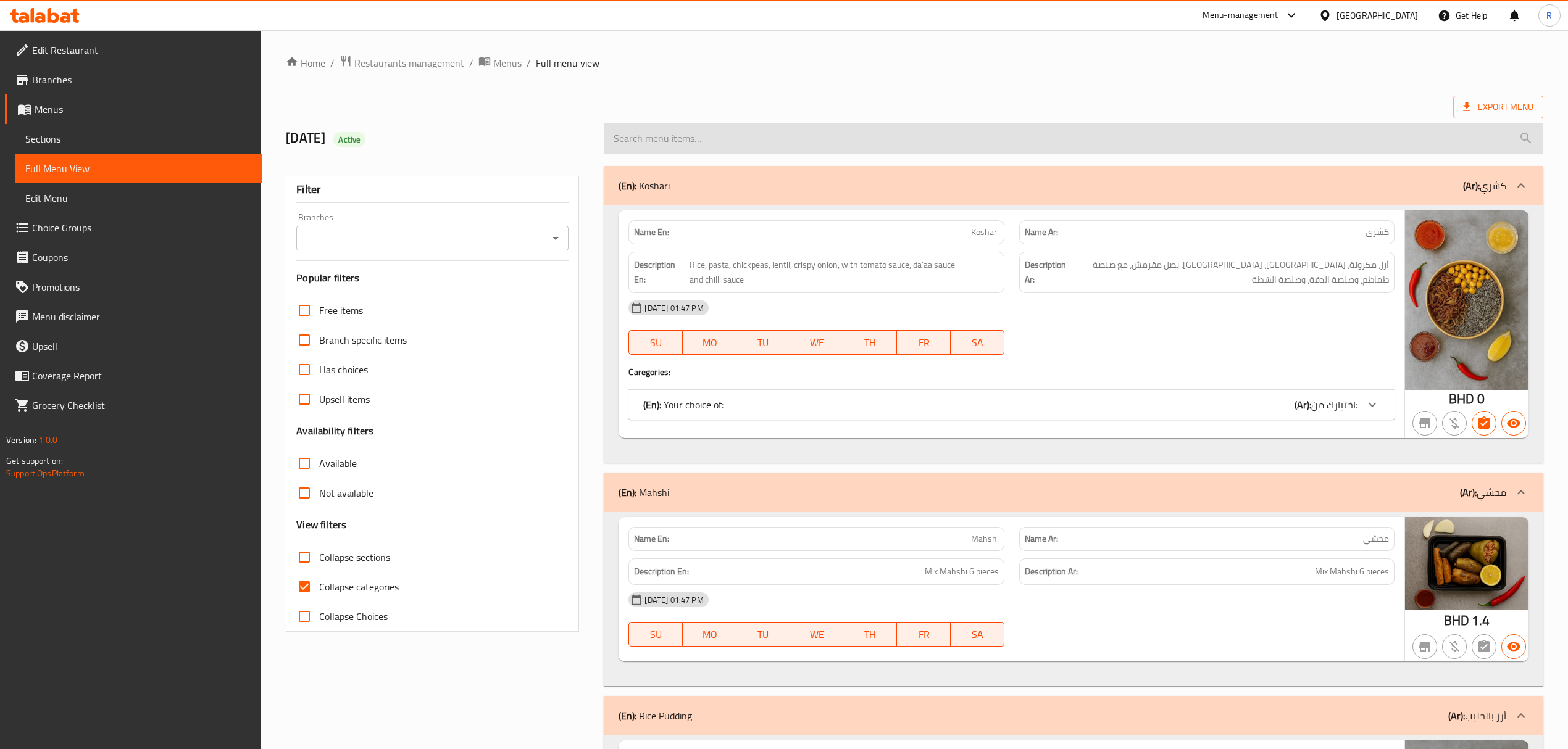
click at [941, 146] on input "search" at bounding box center [1073, 138] width 939 height 31
paste input "Koshari"
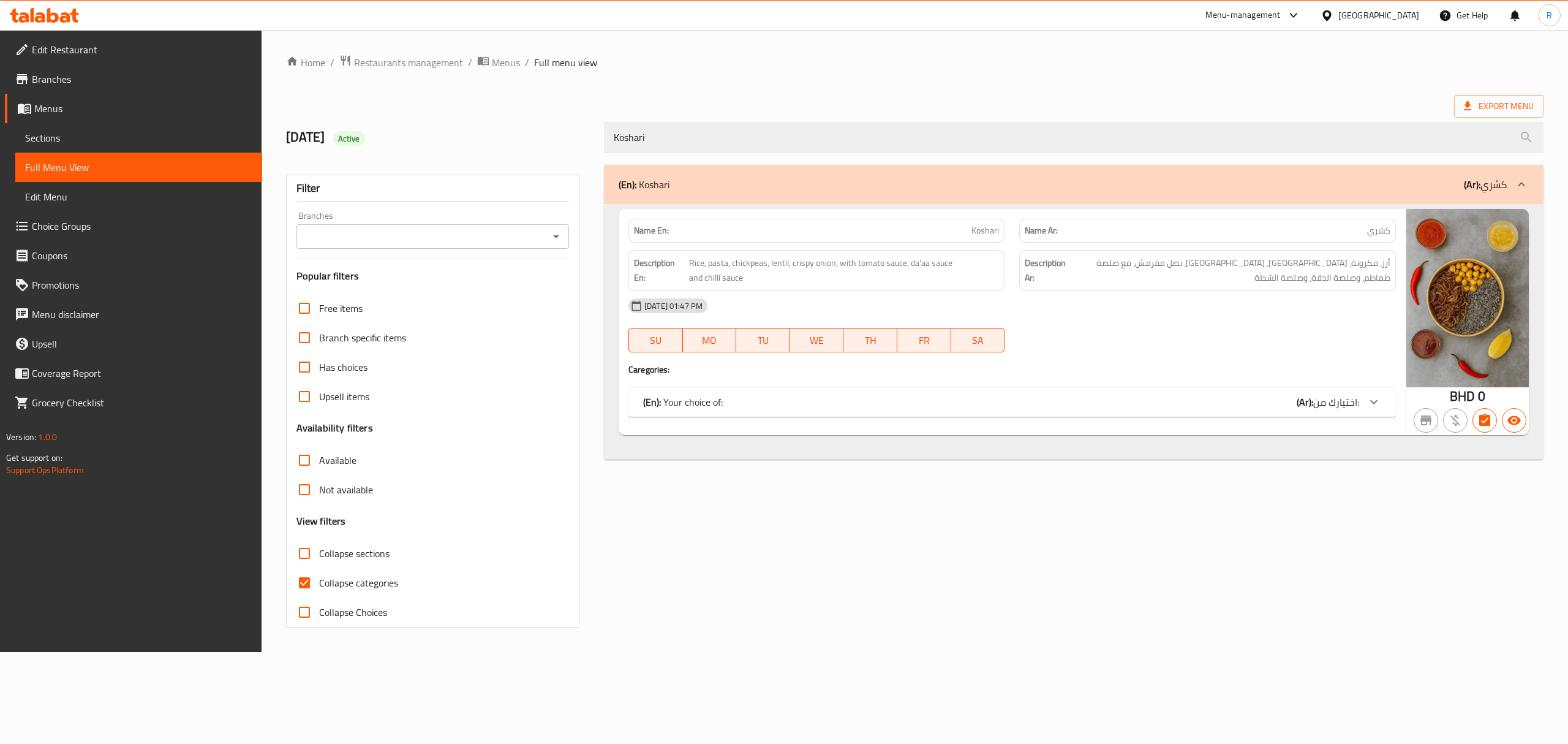
type input "Koshari"
click at [810, 402] on div "(En): Your choice of: (Ar): اختيارك من:" at bounding box center [1001, 402] width 716 height 15
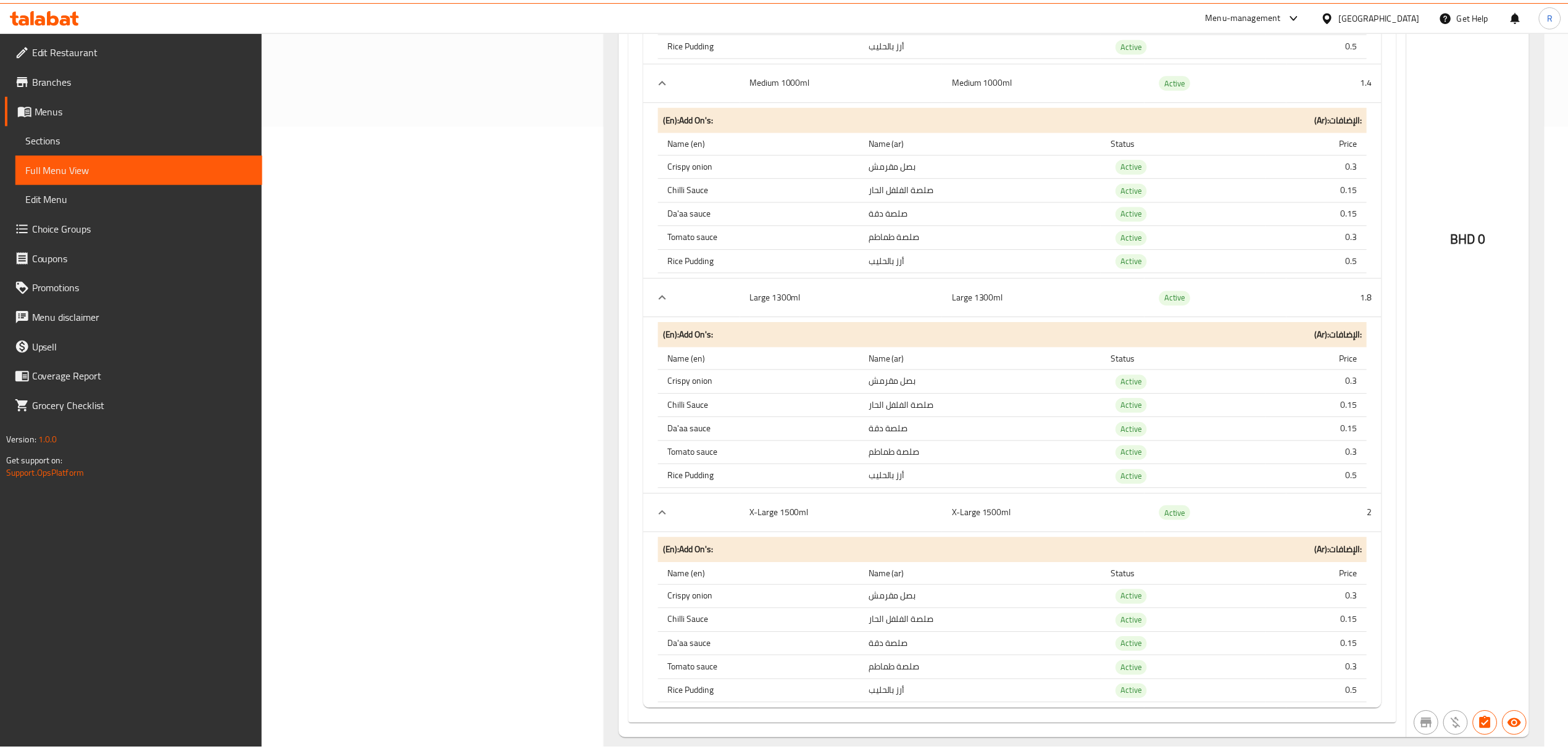
scroll to position [676, 0]
